Goal: Book appointment/travel/reservation

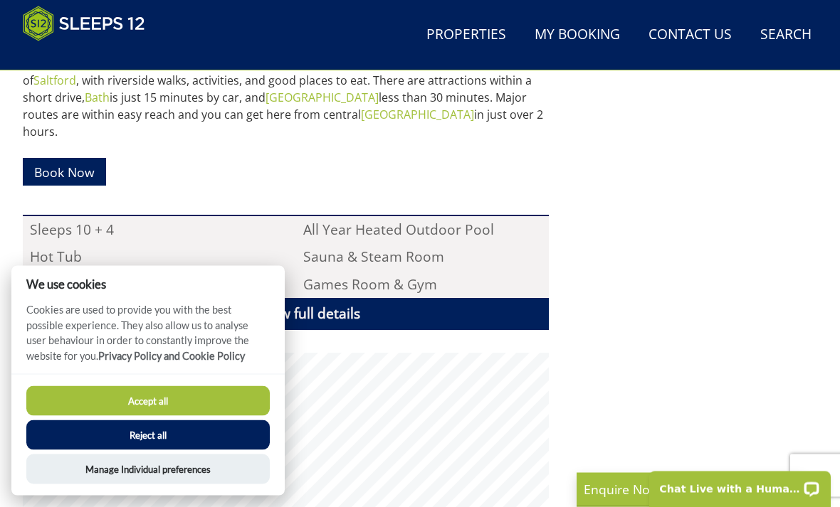
scroll to position [908, 0]
click at [226, 407] on button "Accept all" at bounding box center [147, 401] width 243 height 30
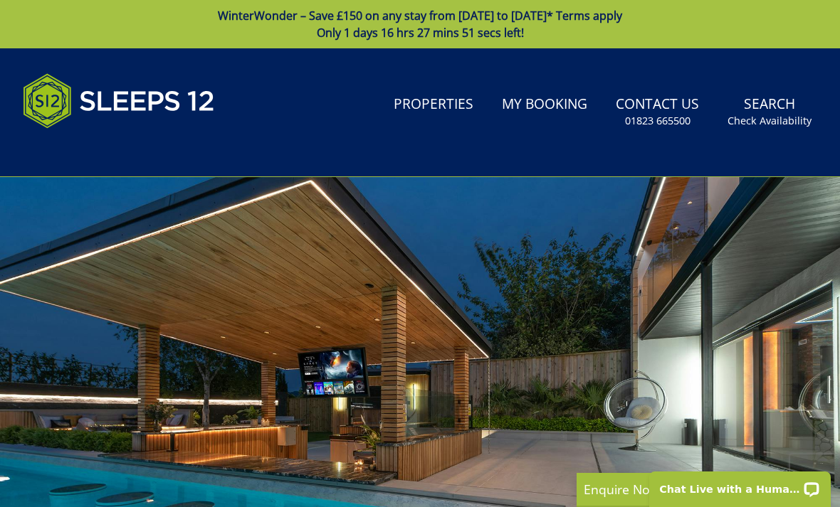
click at [784, 102] on link "Search Check Availability" at bounding box center [769, 112] width 95 height 46
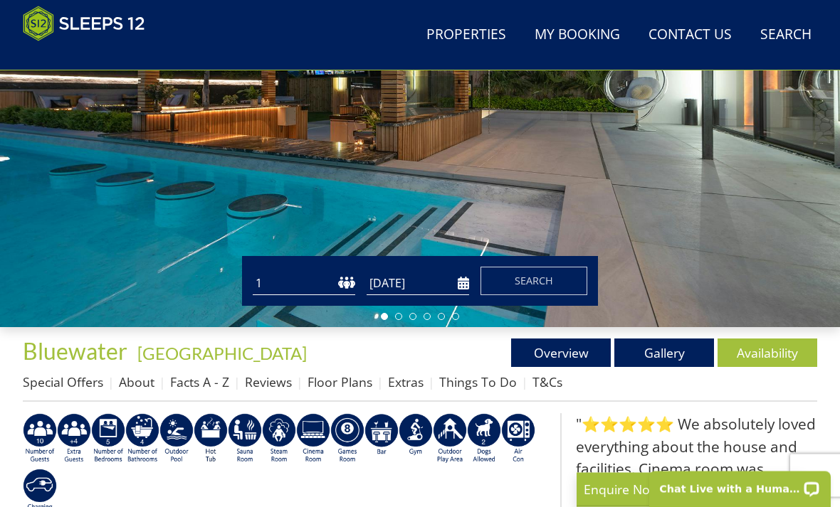
scroll to position [262, 0]
click at [330, 285] on select "1 2 3 4 5 6 7 8 9 10 11 12 13 14 15 16 17 18 19 20 21 22 23 24 25 26 27 28 29 3…" at bounding box center [304, 283] width 102 height 23
select select "10"
click at [453, 285] on input "[DATE]" at bounding box center [418, 283] width 102 height 23
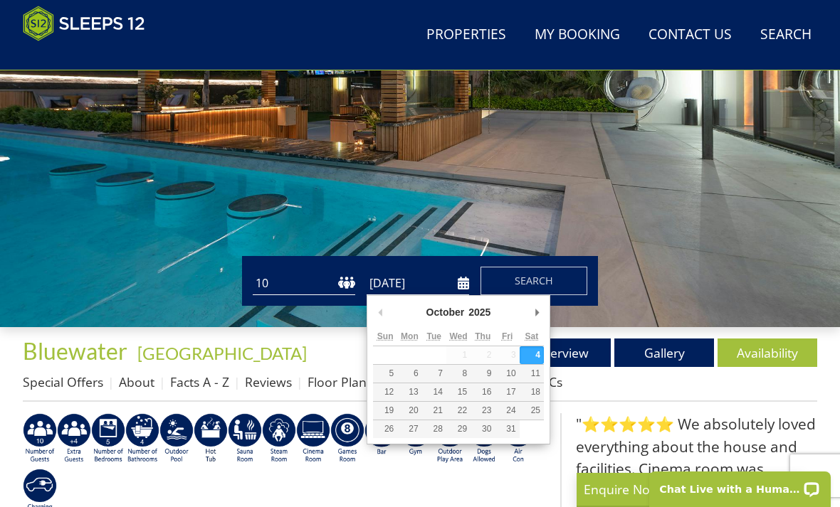
scroll to position [261, 0]
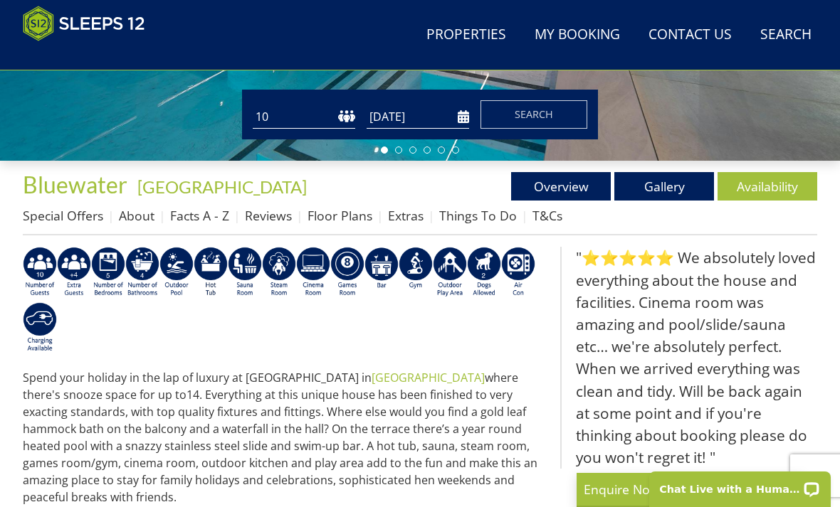
click at [433, 126] on input "[DATE]" at bounding box center [418, 116] width 102 height 23
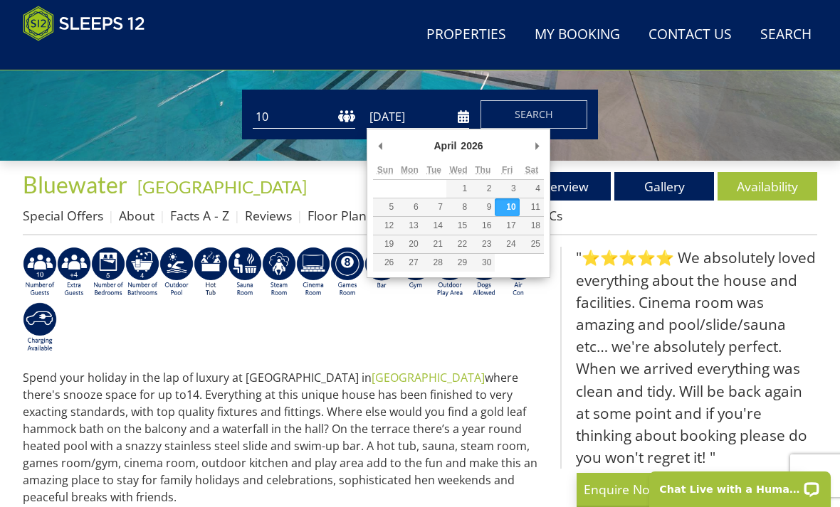
scroll to position [428, 0]
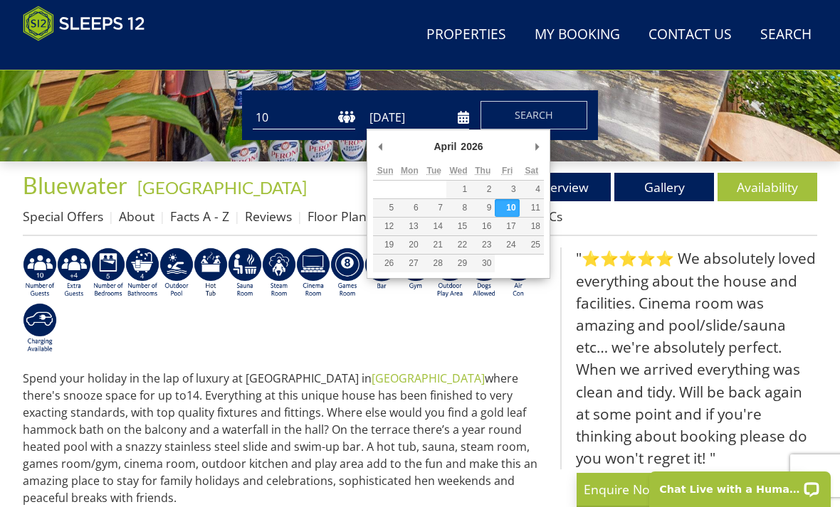
type input "[DATE]"
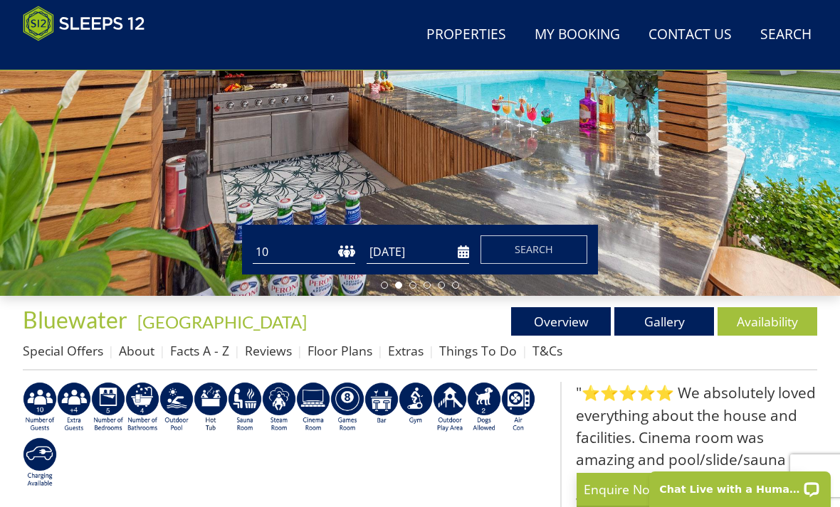
scroll to position [293, 0]
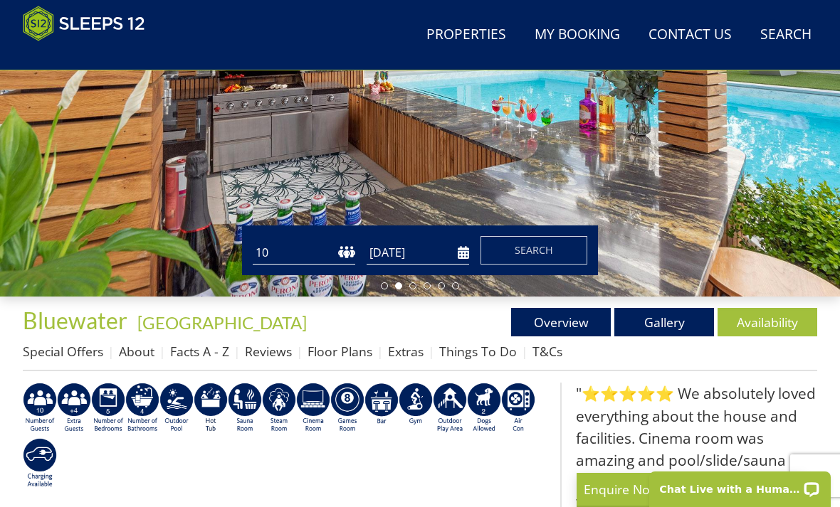
click at [522, 248] on span "Search" at bounding box center [534, 250] width 38 height 14
